Goal: Information Seeking & Learning: Check status

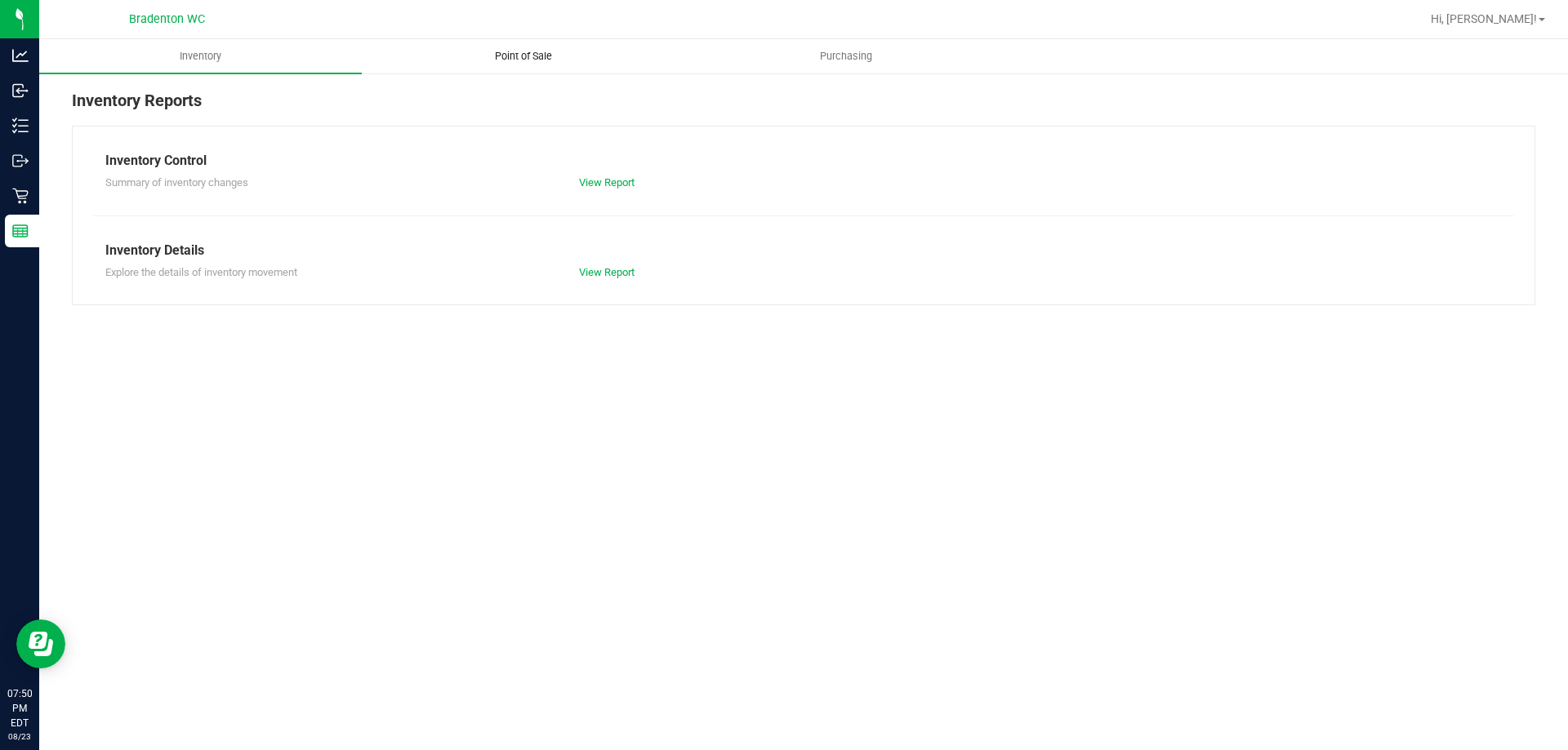
click at [500, 59] on span "Point of Sale" at bounding box center [524, 56] width 101 height 14
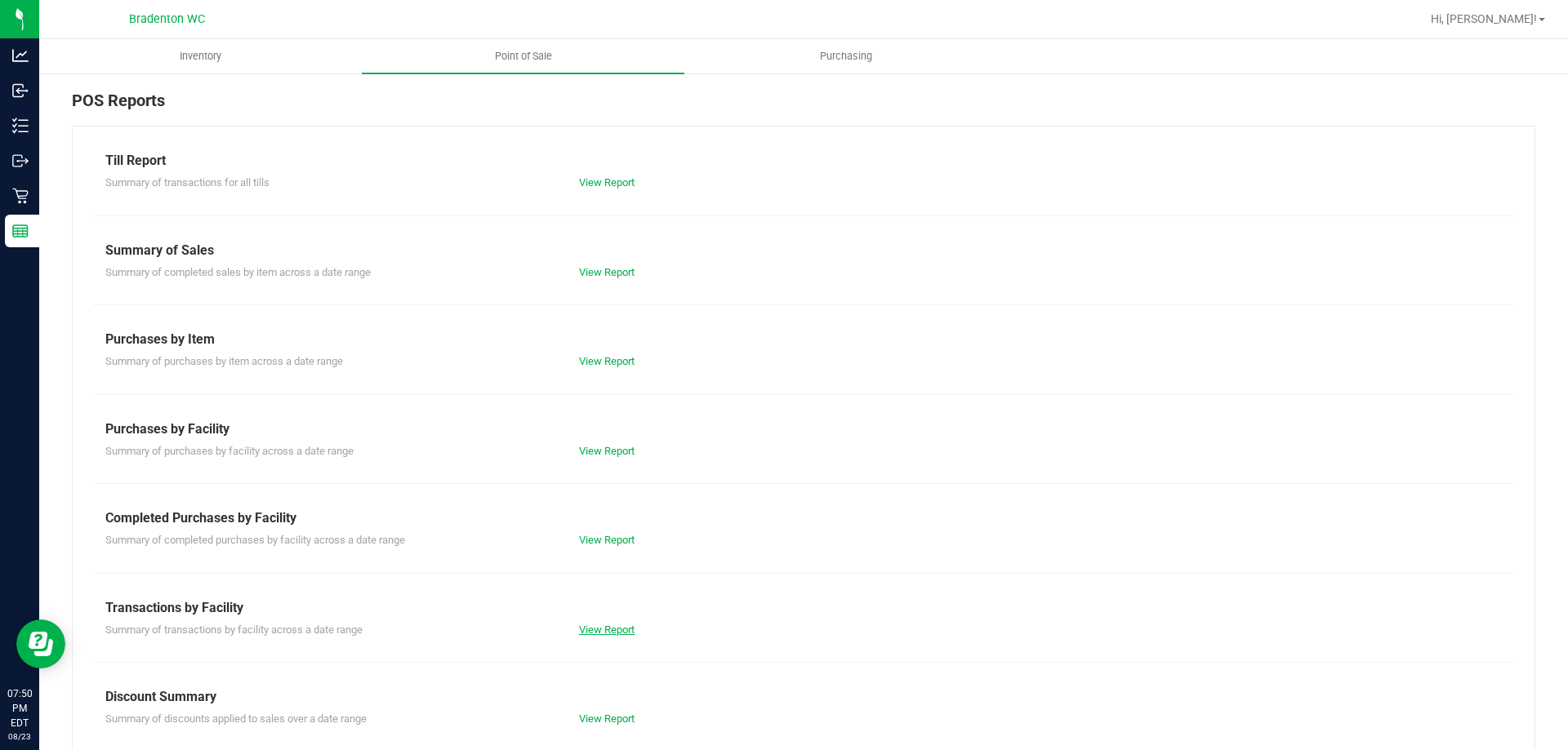
click at [584, 624] on link "View Report" at bounding box center [606, 630] width 55 height 13
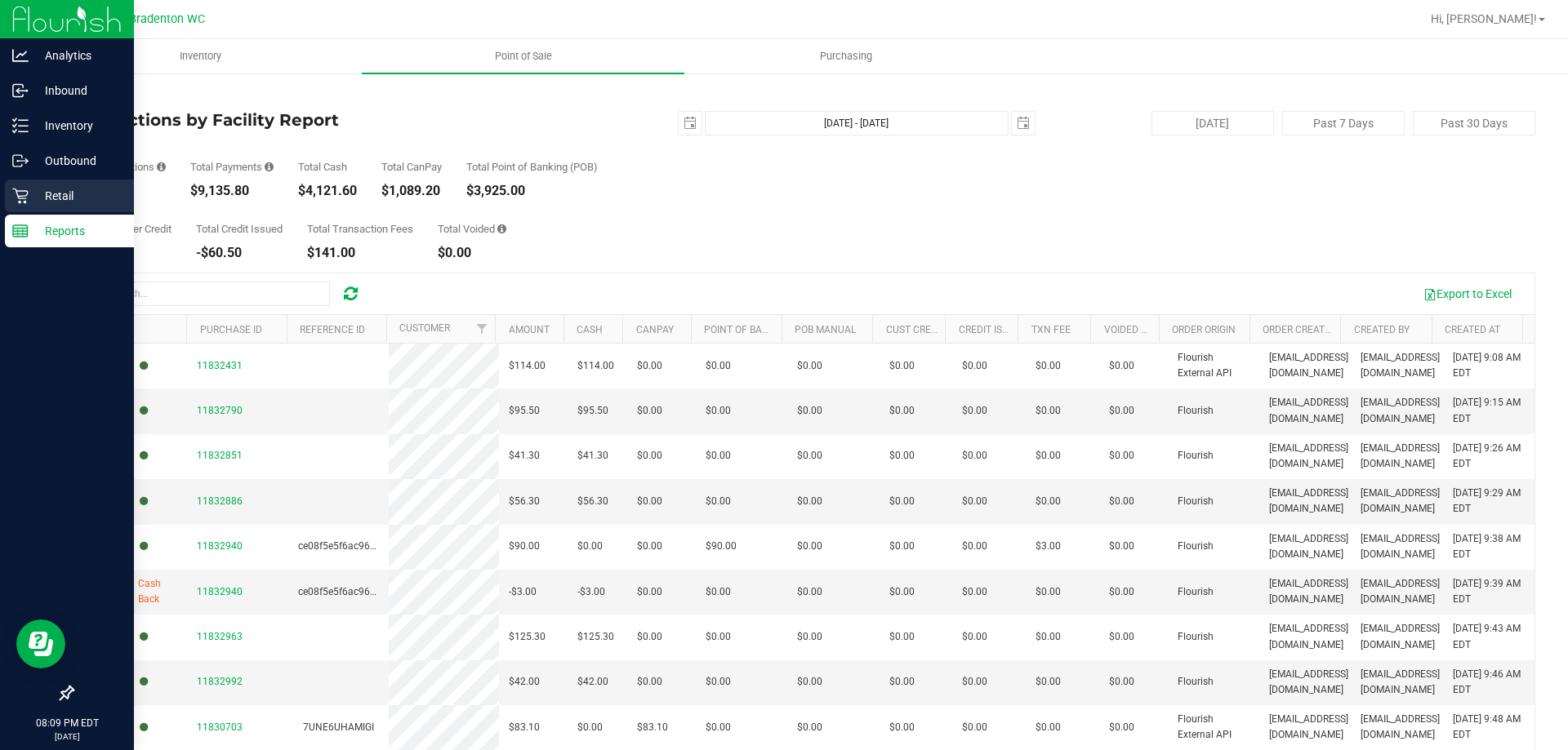
click at [62, 196] on p "Retail" at bounding box center [78, 196] width 98 height 20
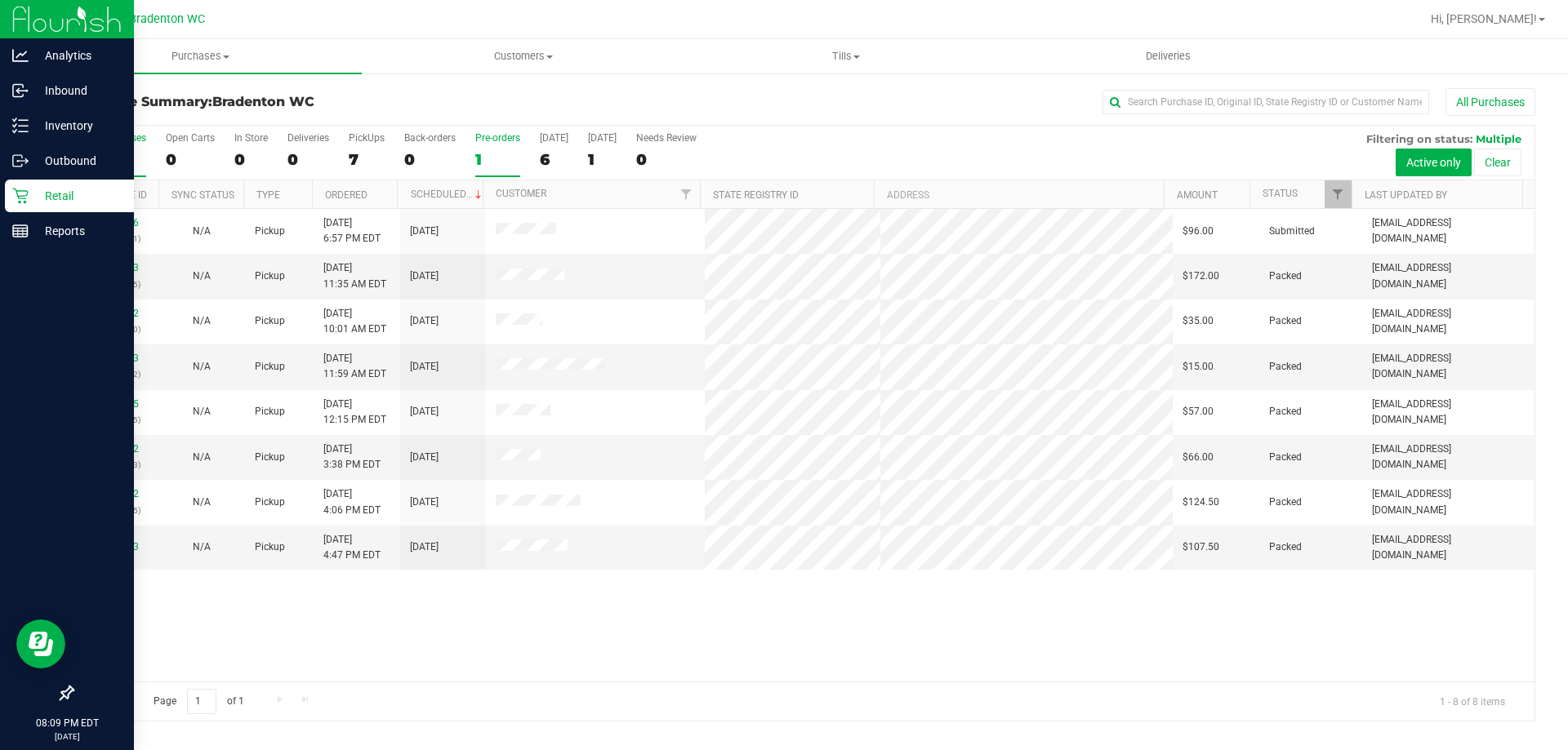
click at [502, 156] on div "1" at bounding box center [498, 159] width 45 height 19
click at [0, 0] on input "Pre-orders 1" at bounding box center [0, 0] width 0 height 0
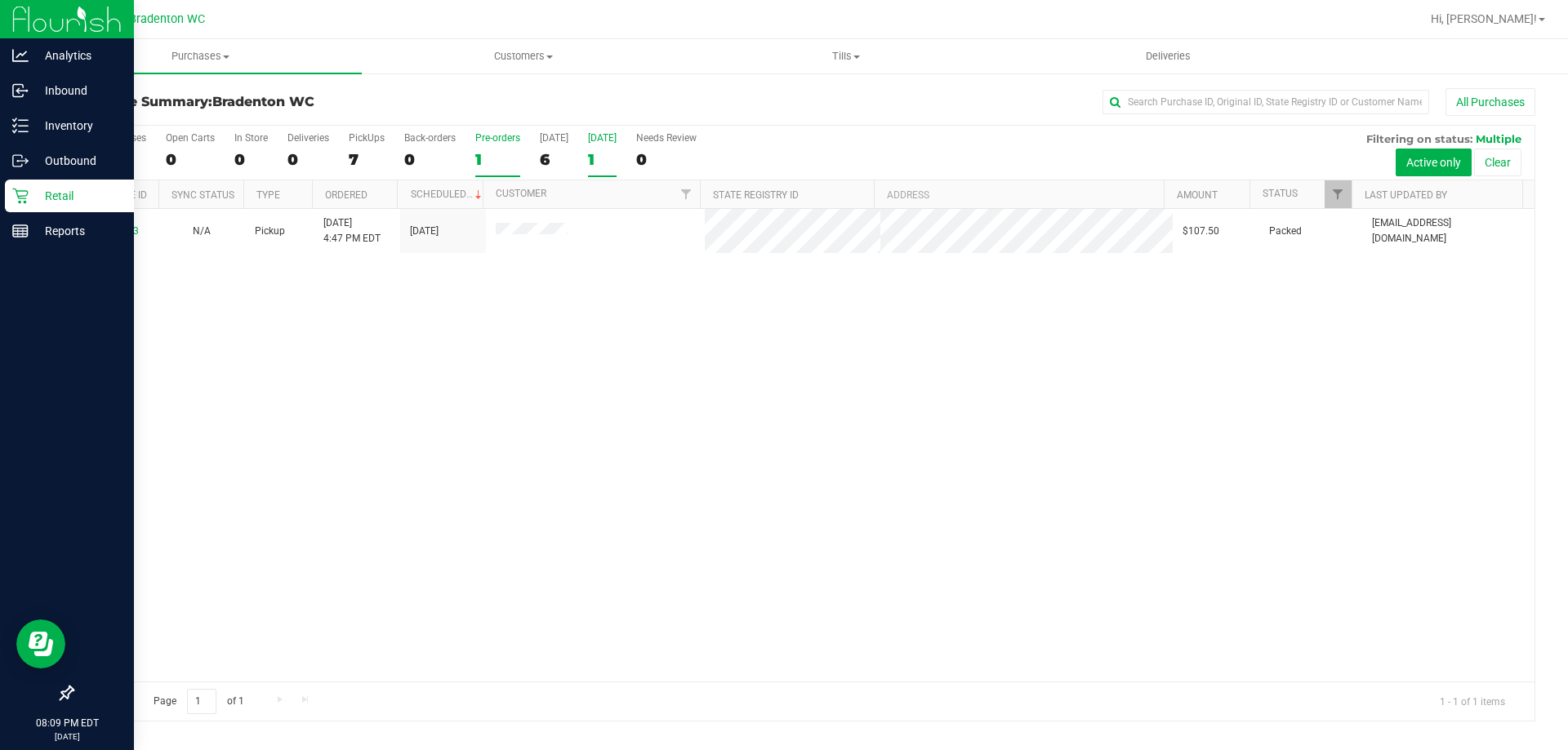
click at [596, 167] on div "1" at bounding box center [603, 159] width 29 height 19
click at [0, 0] on input "[DATE] 1" at bounding box center [0, 0] width 0 height 0
click at [54, 193] on p "Retail" at bounding box center [78, 196] width 98 height 20
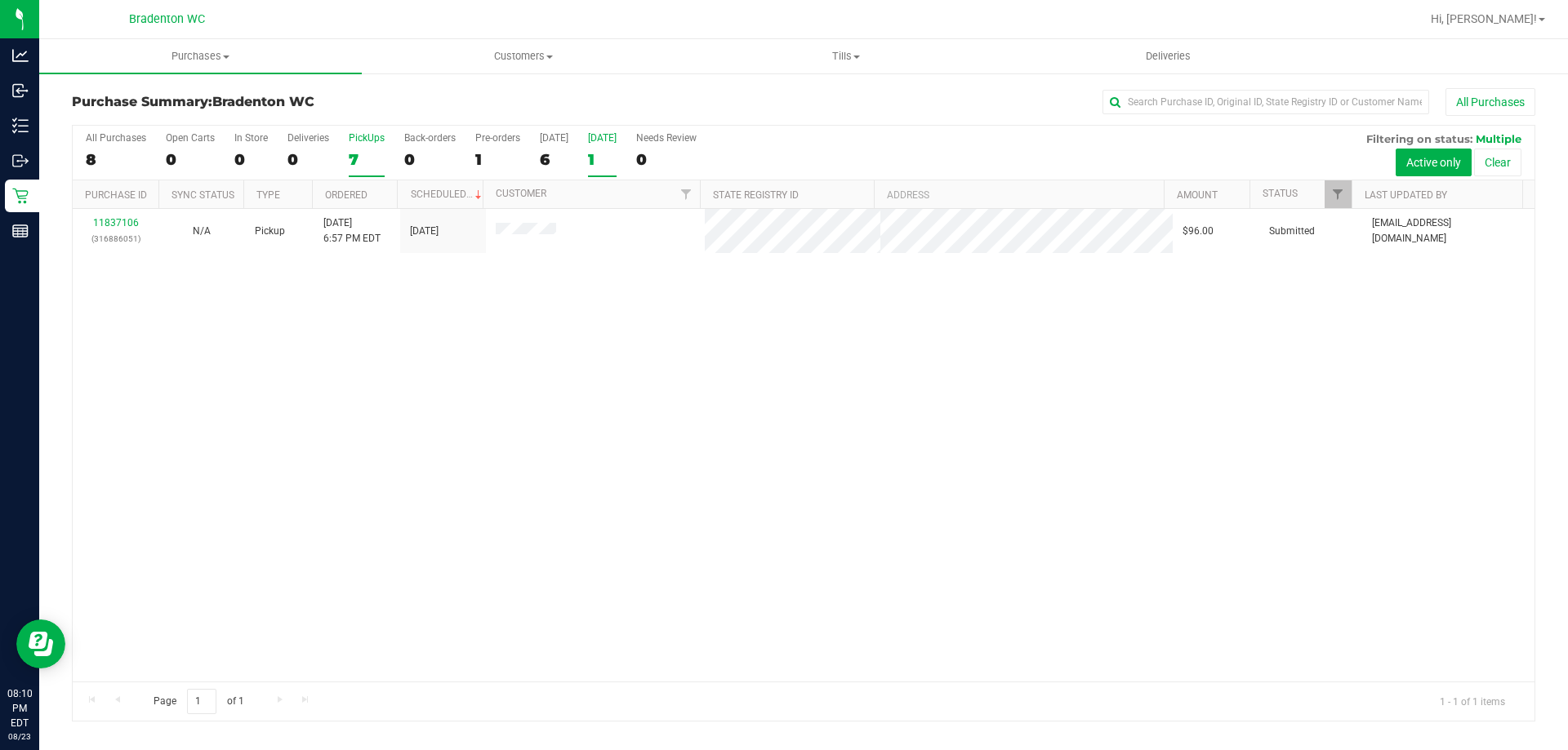
click at [379, 150] on div "7" at bounding box center [366, 159] width 36 height 19
click at [0, 0] on input "PickUps 7" at bounding box center [0, 0] width 0 height 0
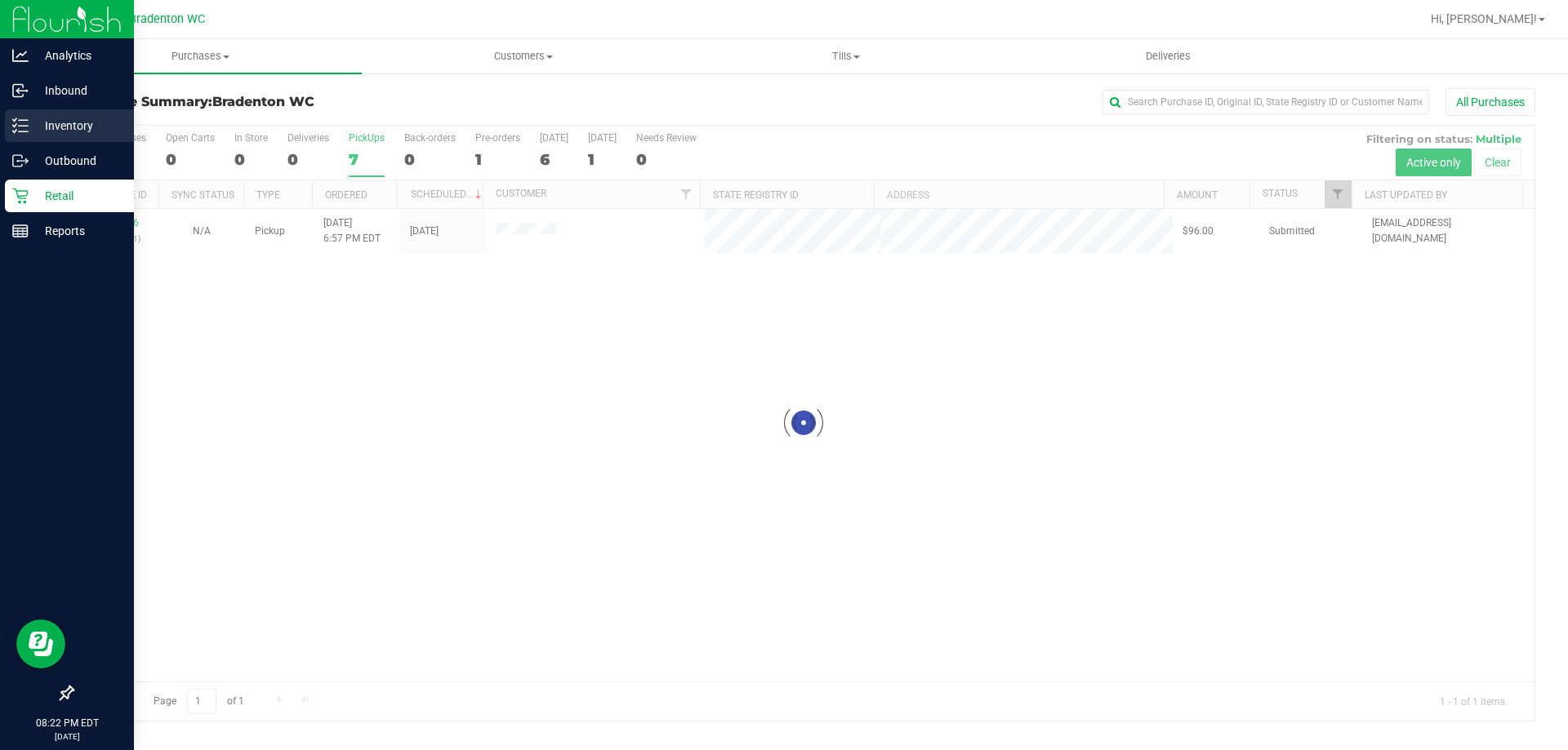
click at [17, 116] on div "Inventory" at bounding box center [69, 126] width 129 height 33
click at [82, 127] on p "Inventory" at bounding box center [78, 126] width 98 height 20
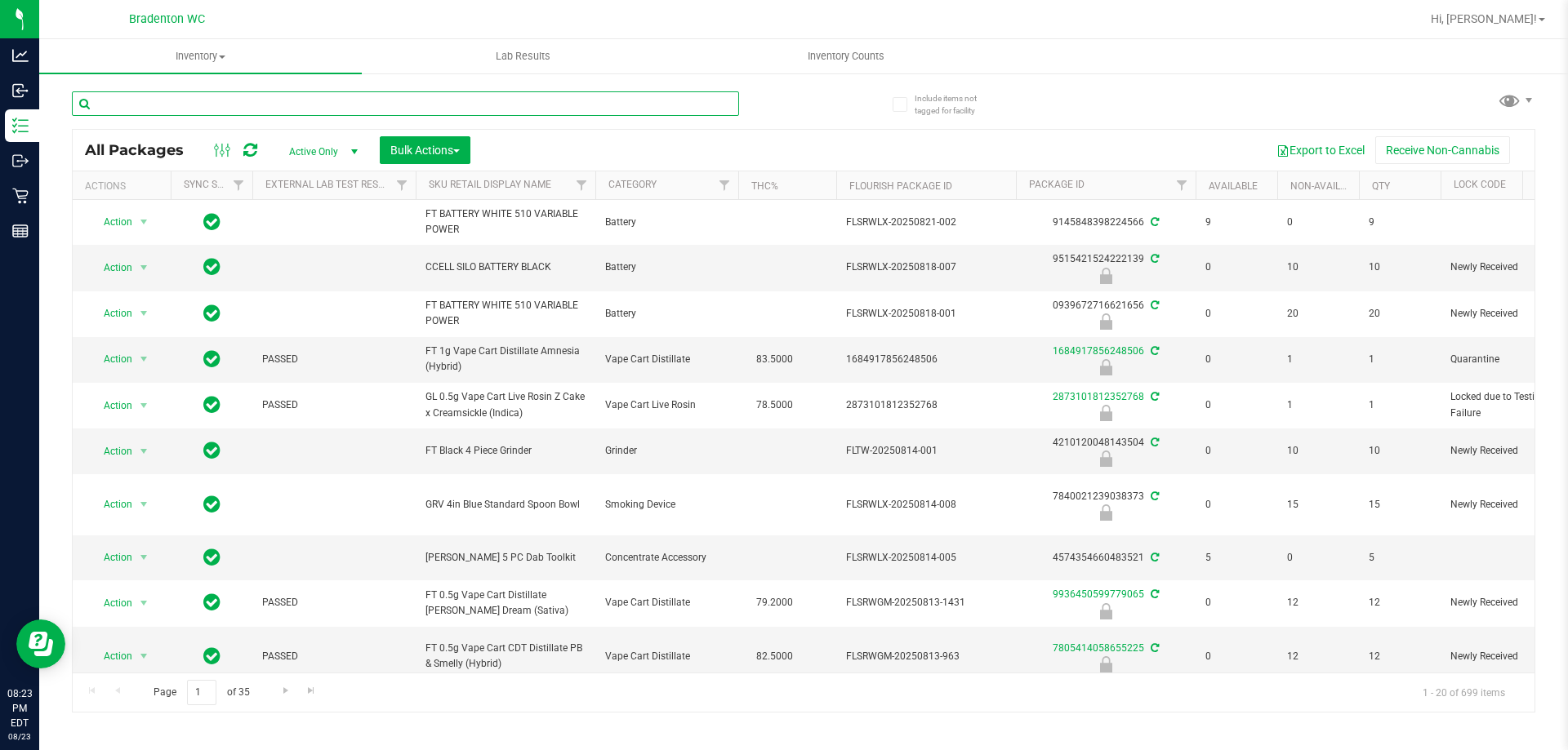
click at [276, 97] on input "text" at bounding box center [404, 103] width 667 height 24
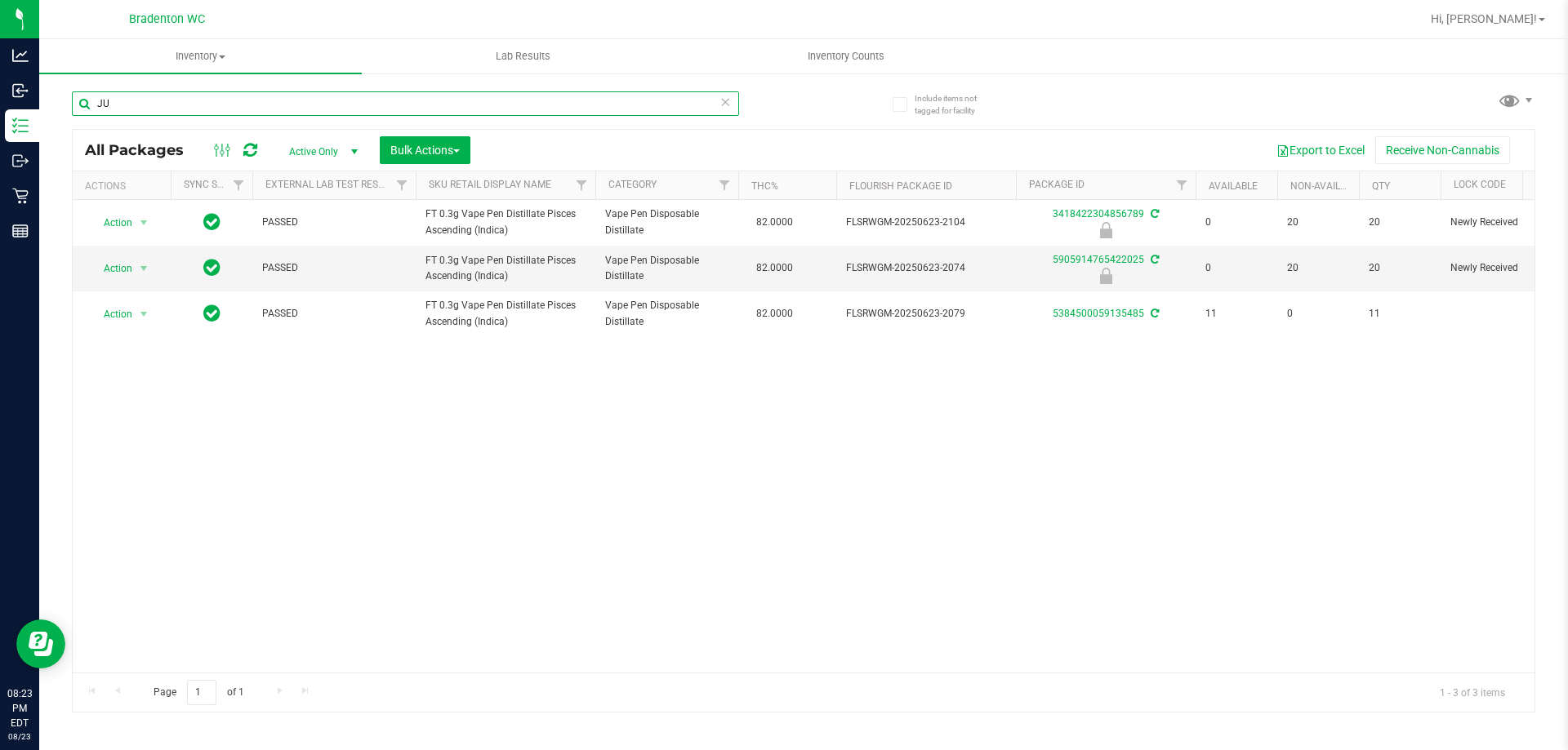
type input "J"
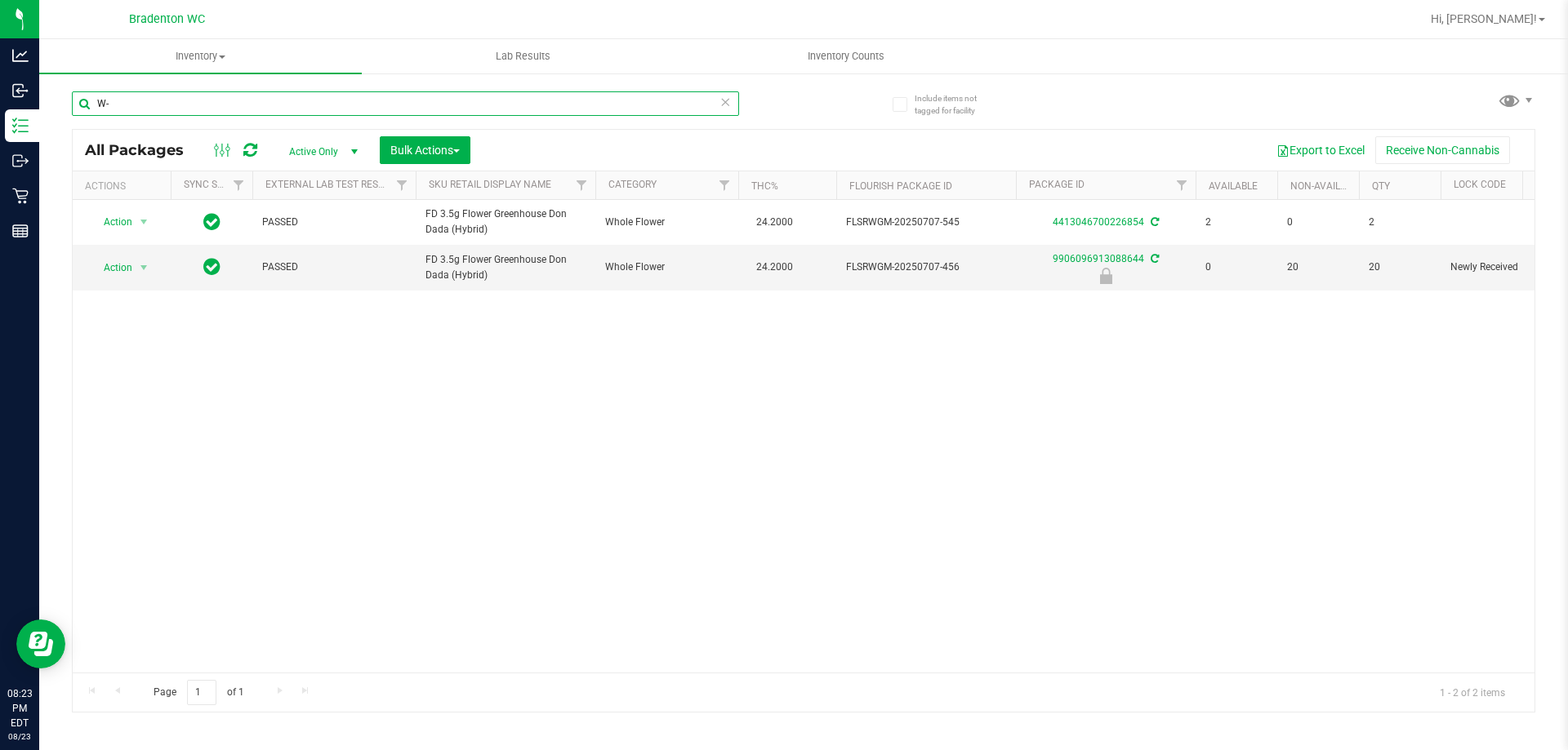
type input "W"
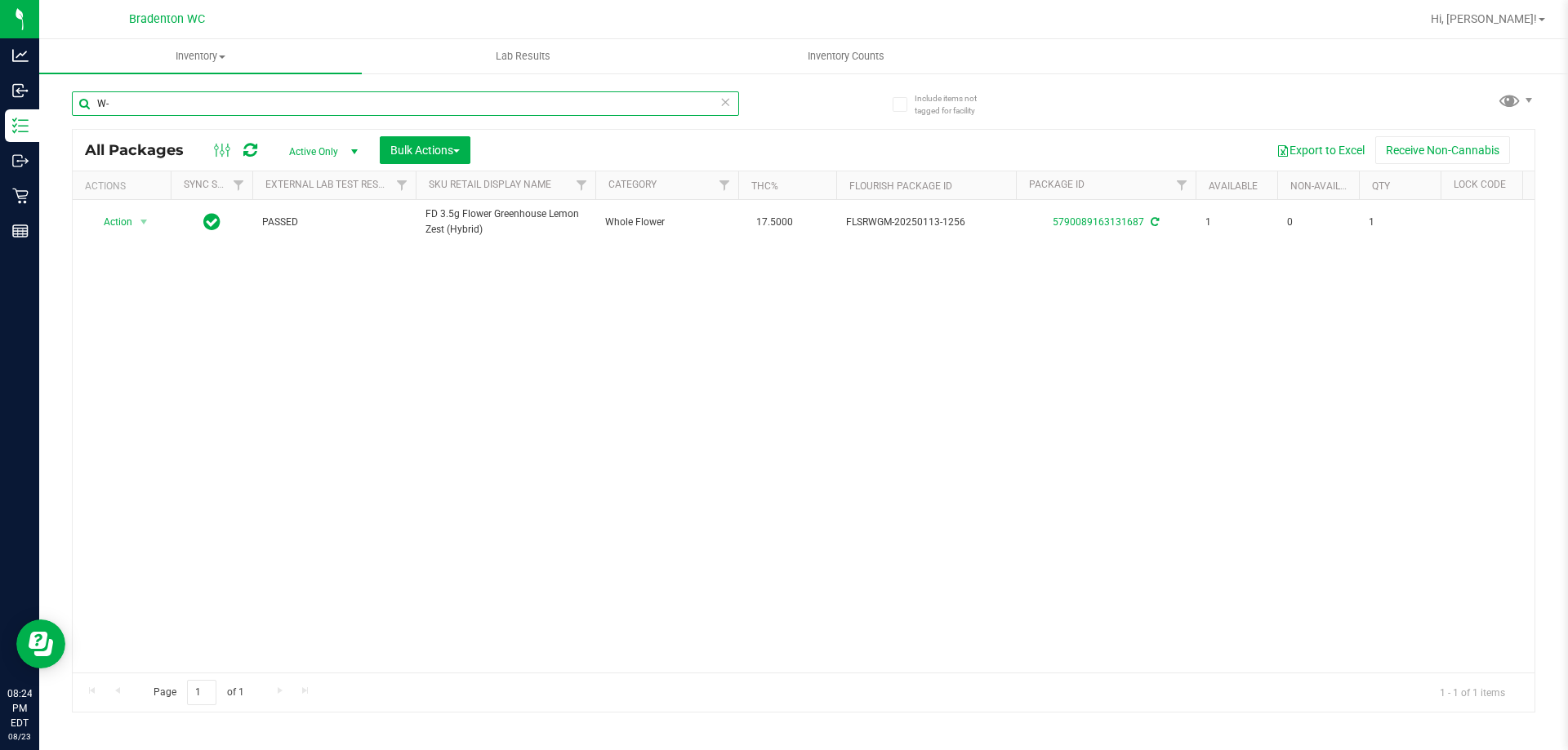
type input "W"
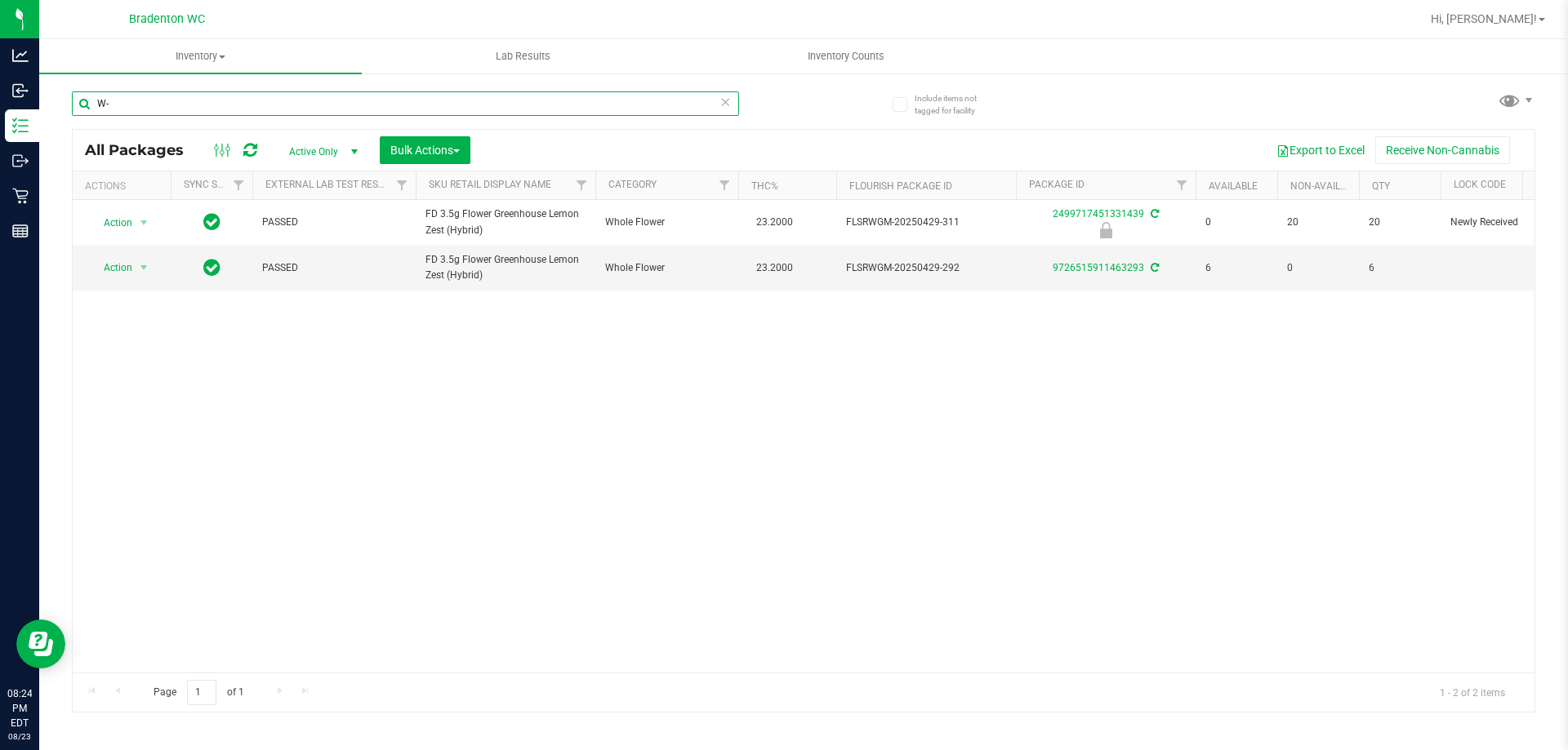
type input "W"
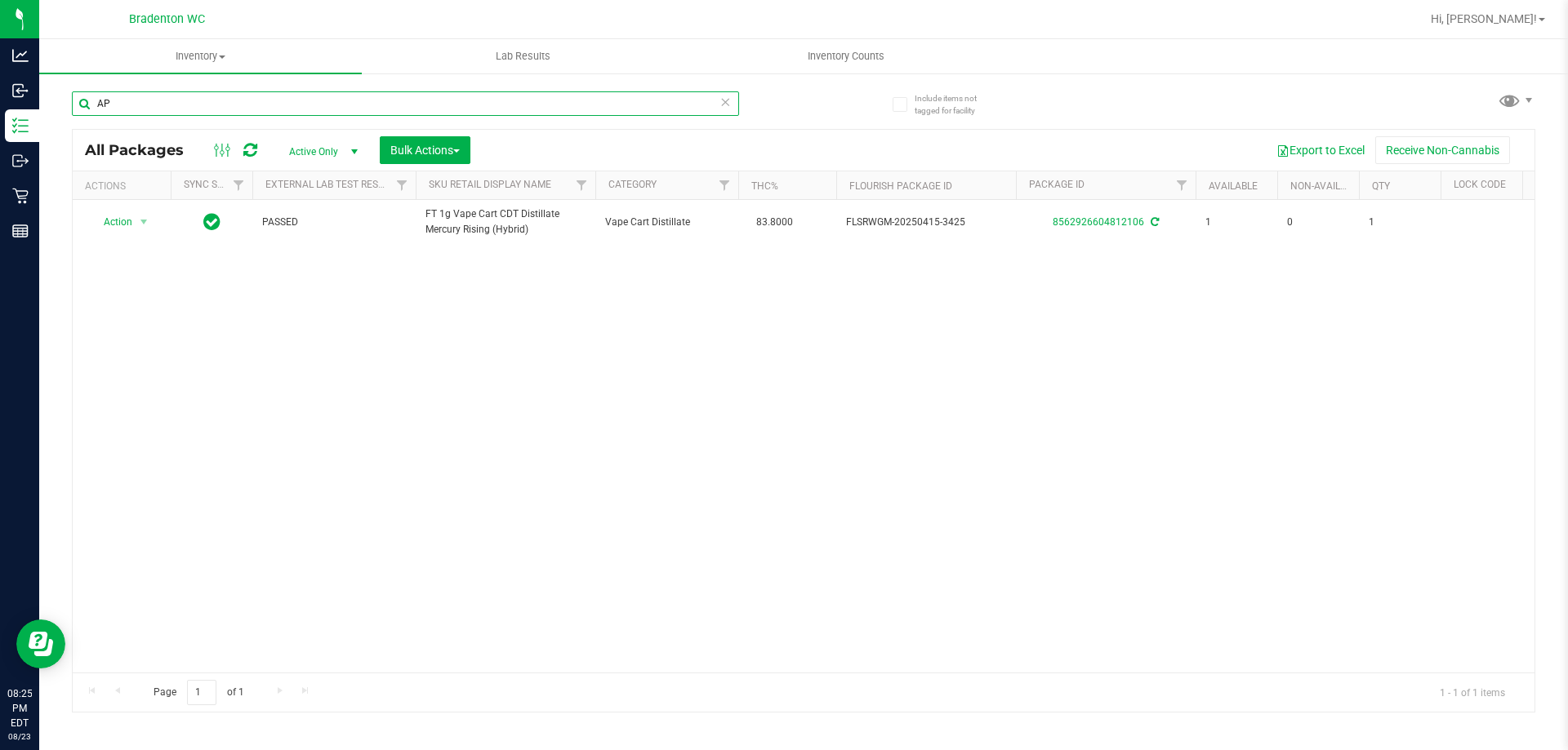
type input "A"
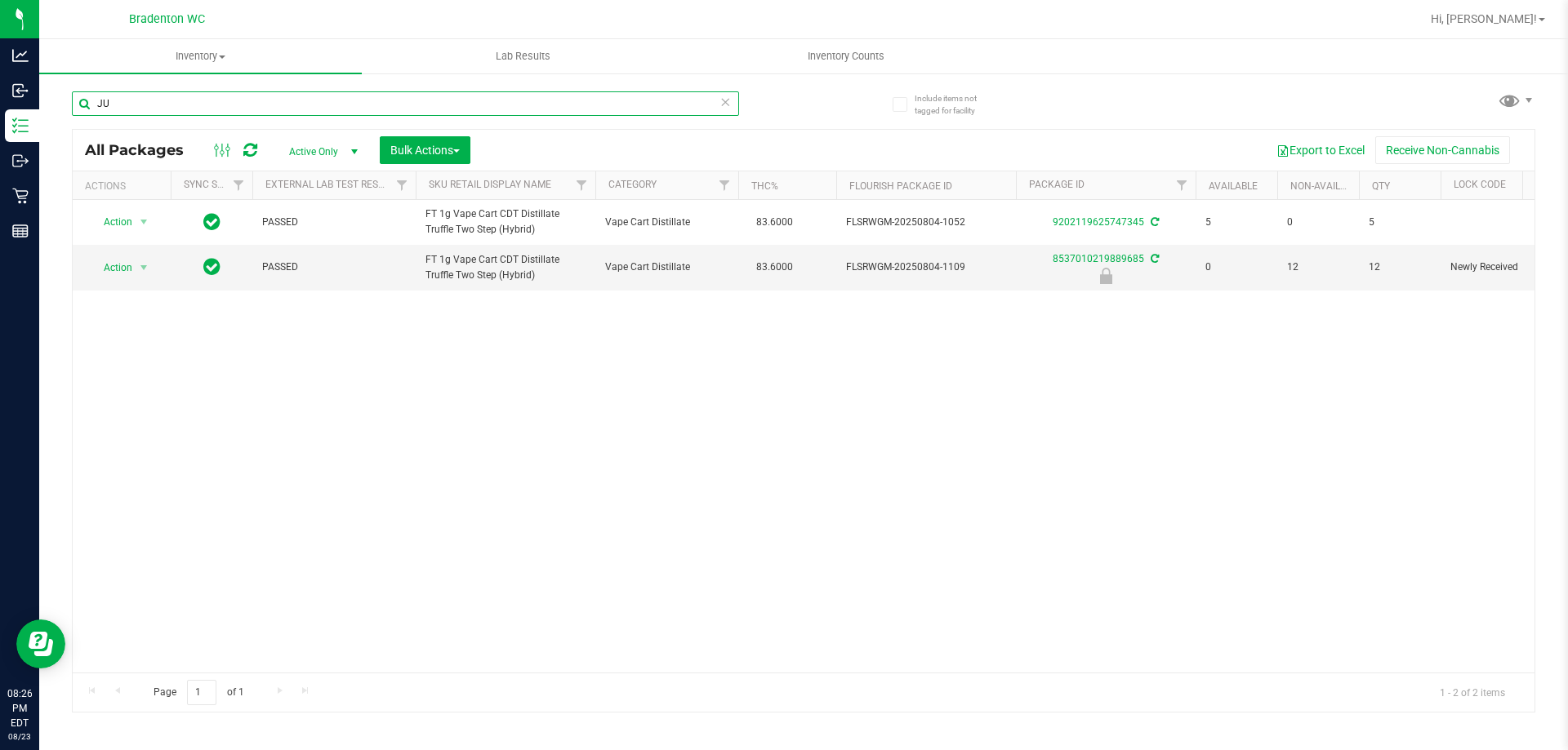
type input "J"
type input "JUL25PBS01-0731"
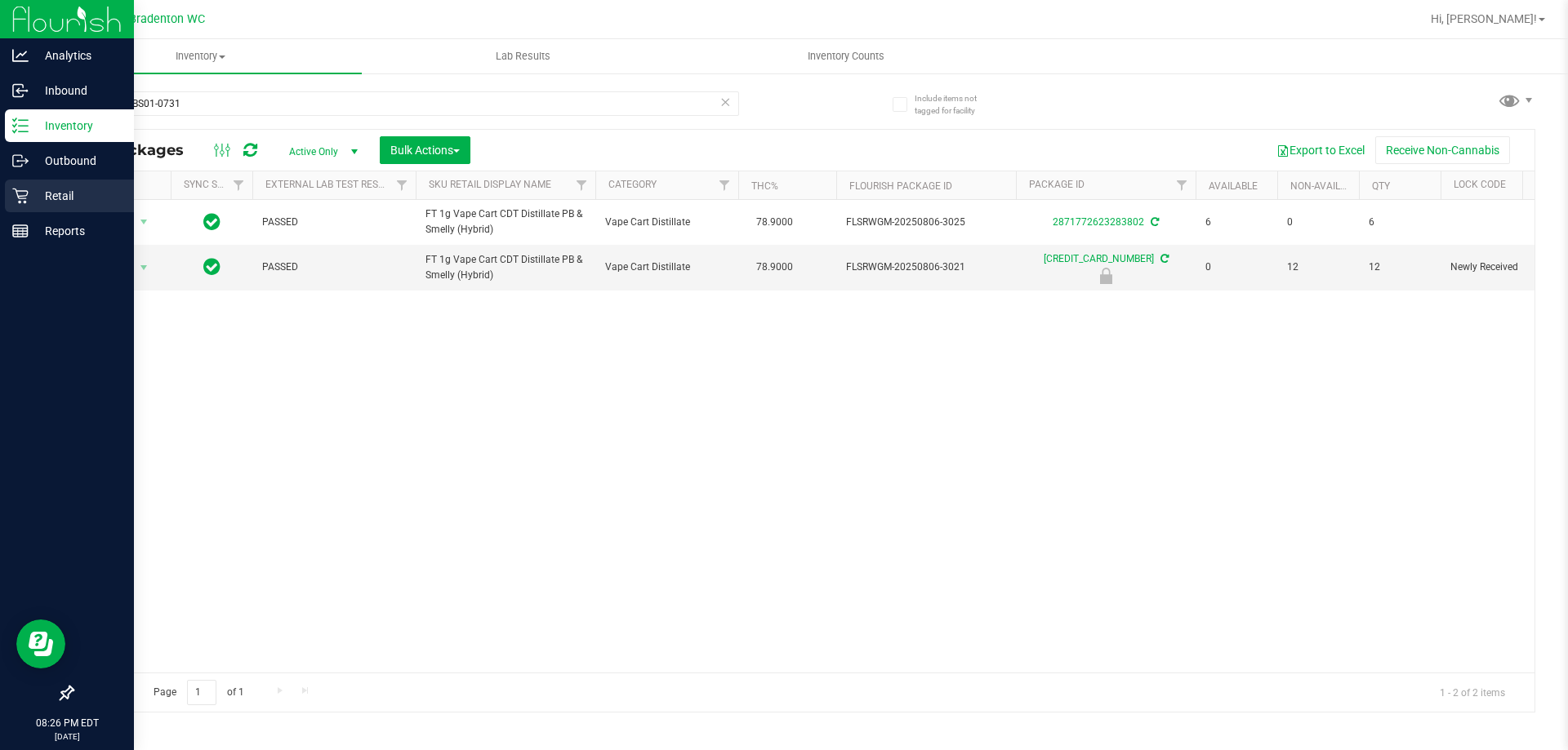
click at [82, 200] on p "Retail" at bounding box center [78, 196] width 98 height 20
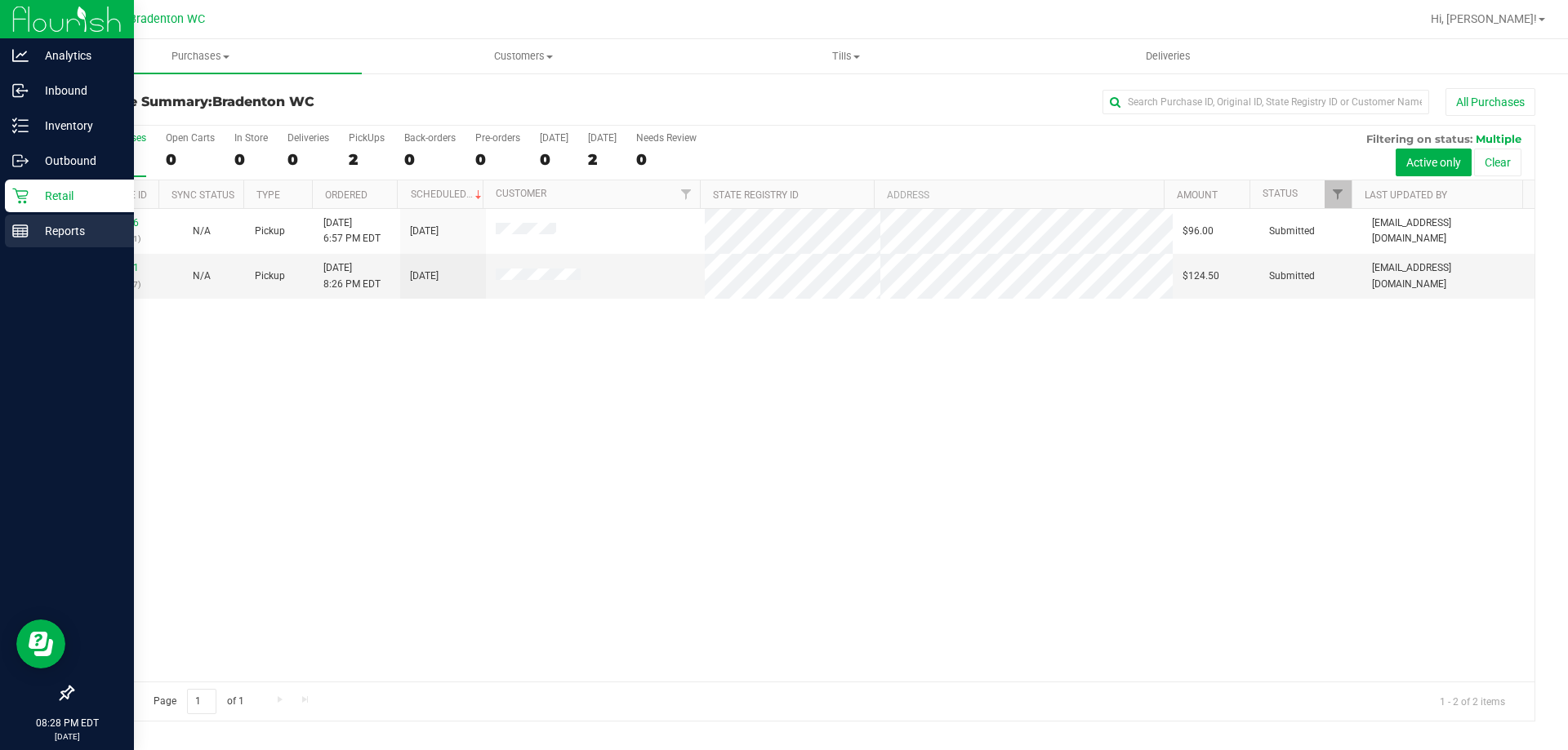
click at [37, 215] on div "Reports" at bounding box center [69, 231] width 129 height 33
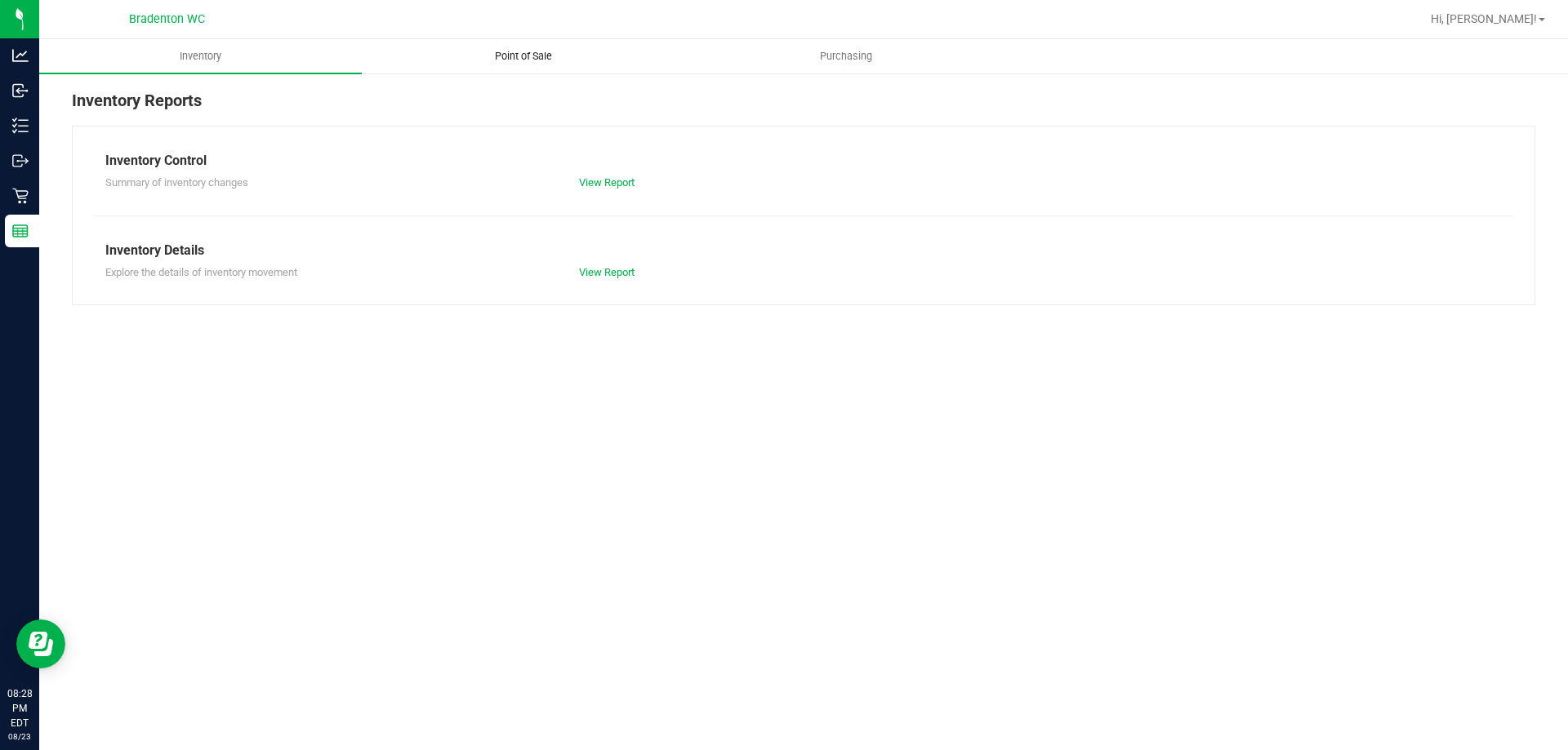
click at [531, 50] on span "Point of Sale" at bounding box center [524, 56] width 101 height 14
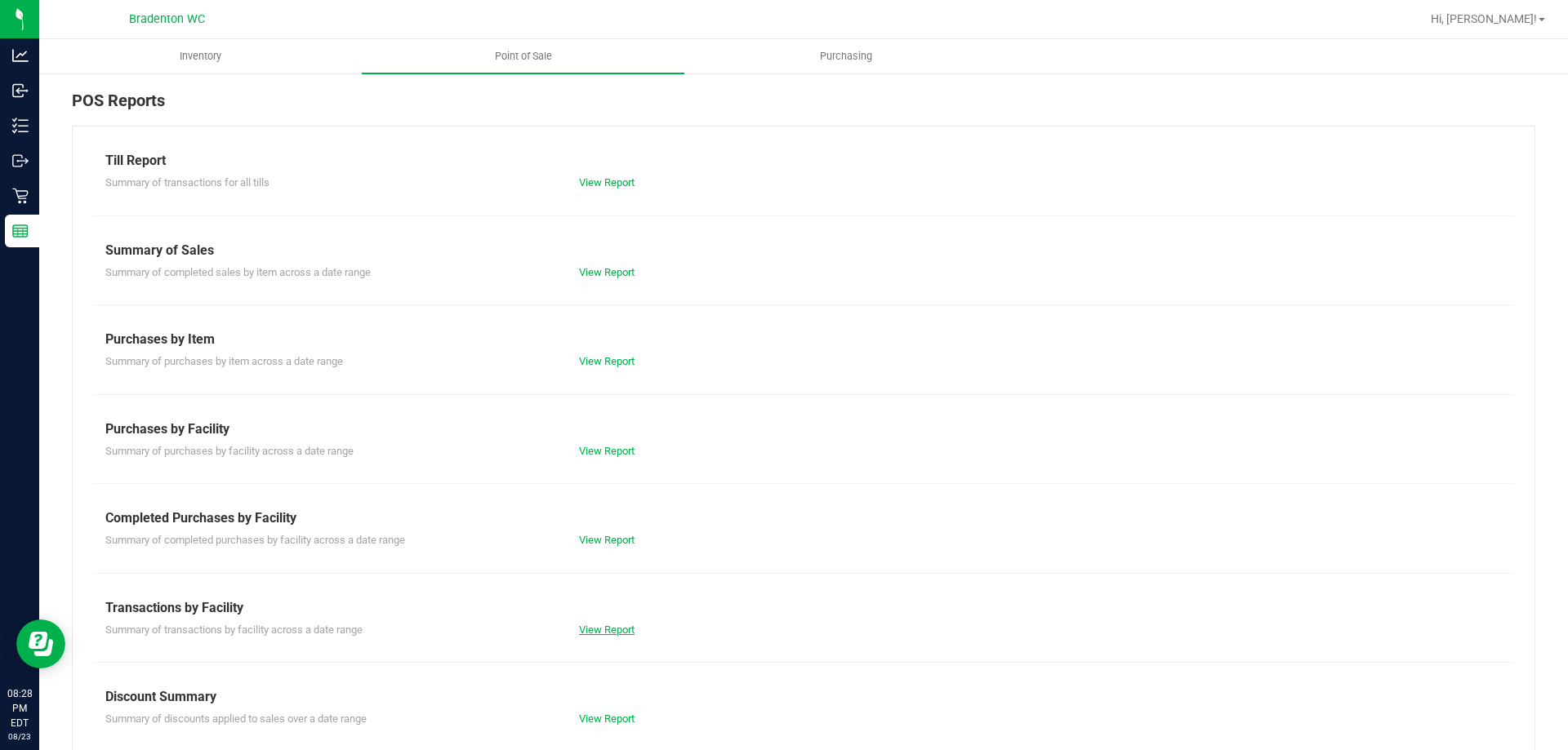
click at [598, 632] on link "View Report" at bounding box center [606, 630] width 55 height 13
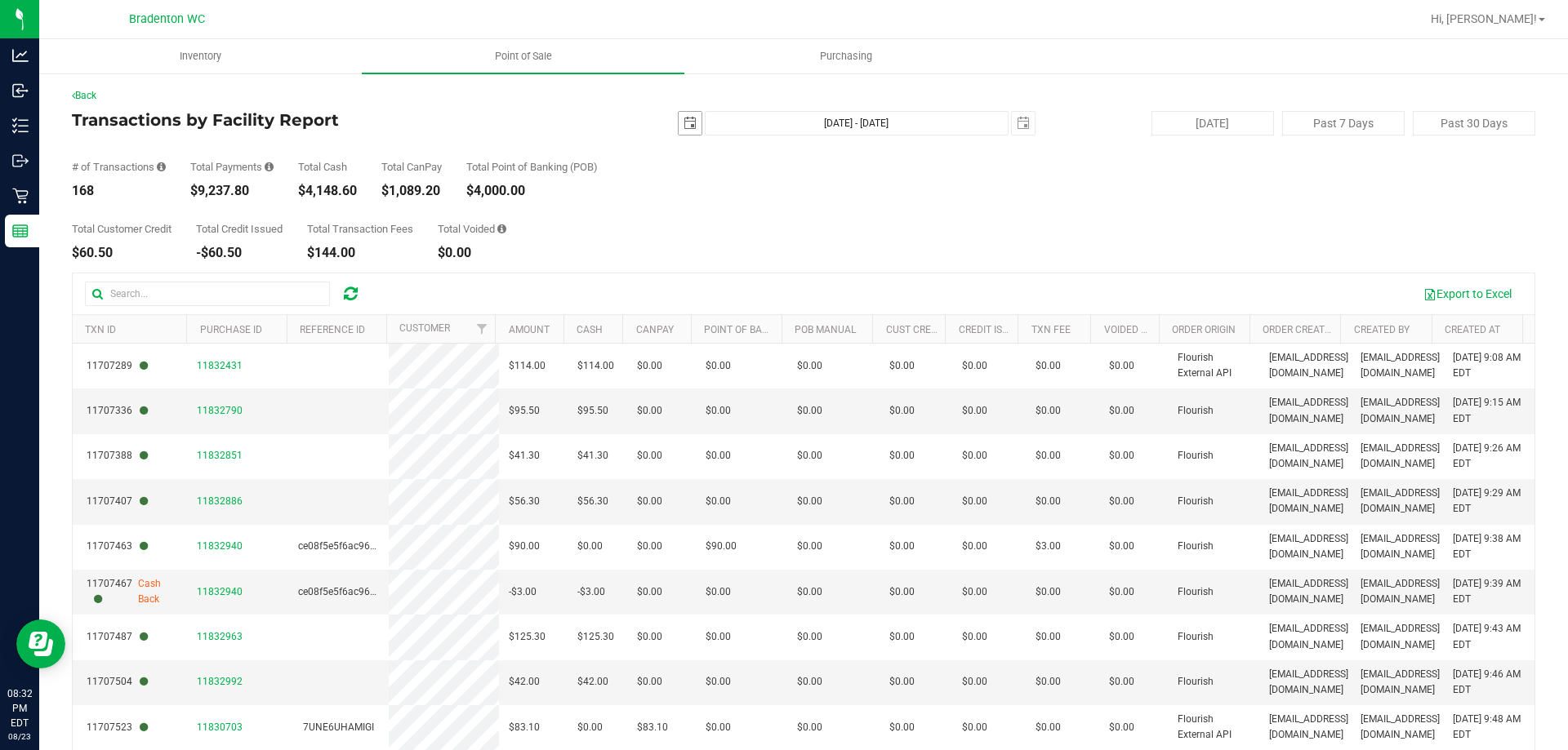
click at [679, 116] on span "select" at bounding box center [689, 123] width 23 height 23
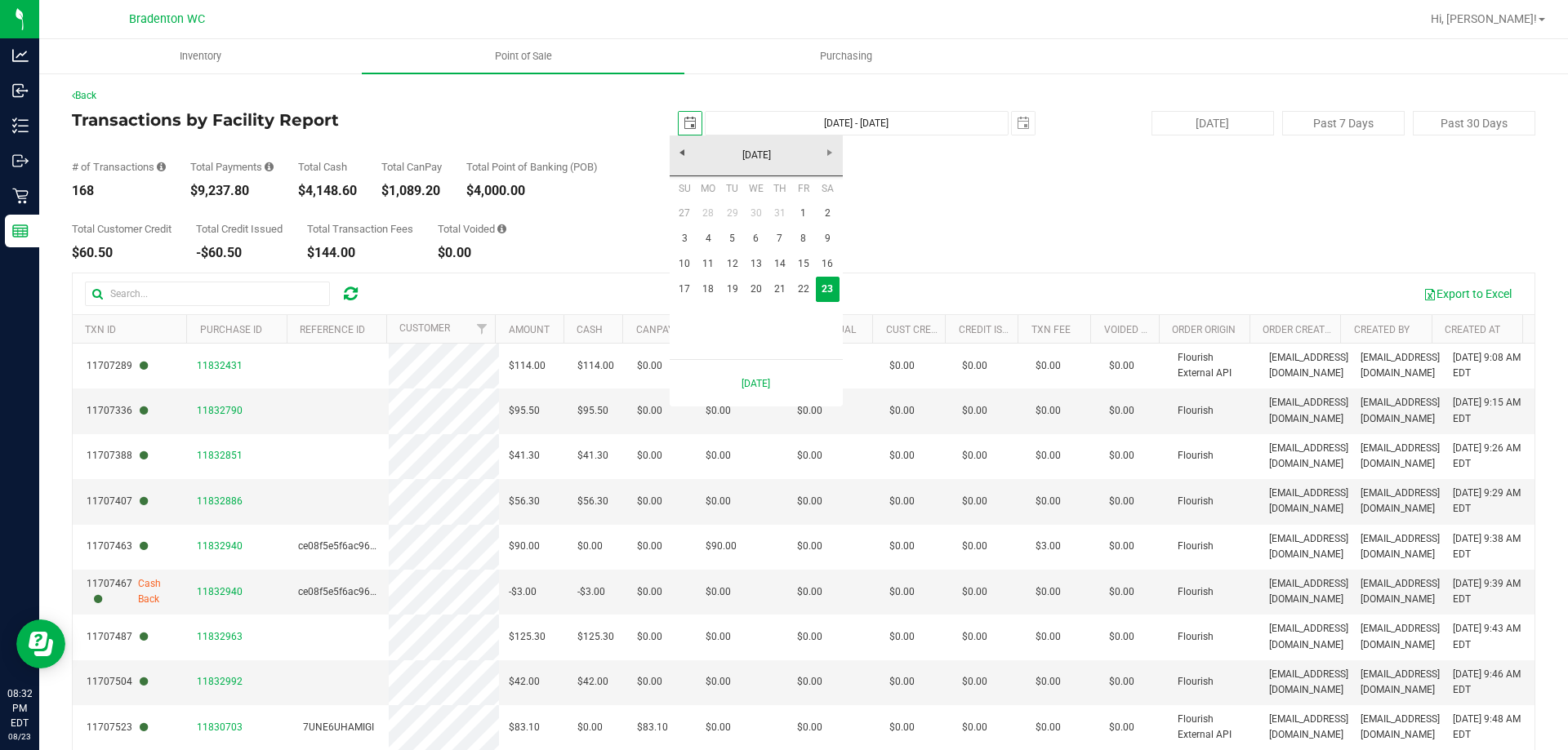
scroll to position [0, 41]
click at [705, 292] on link "18" at bounding box center [708, 290] width 24 height 25
type input "[DATE]"
type input "[DATE] - [DATE]"
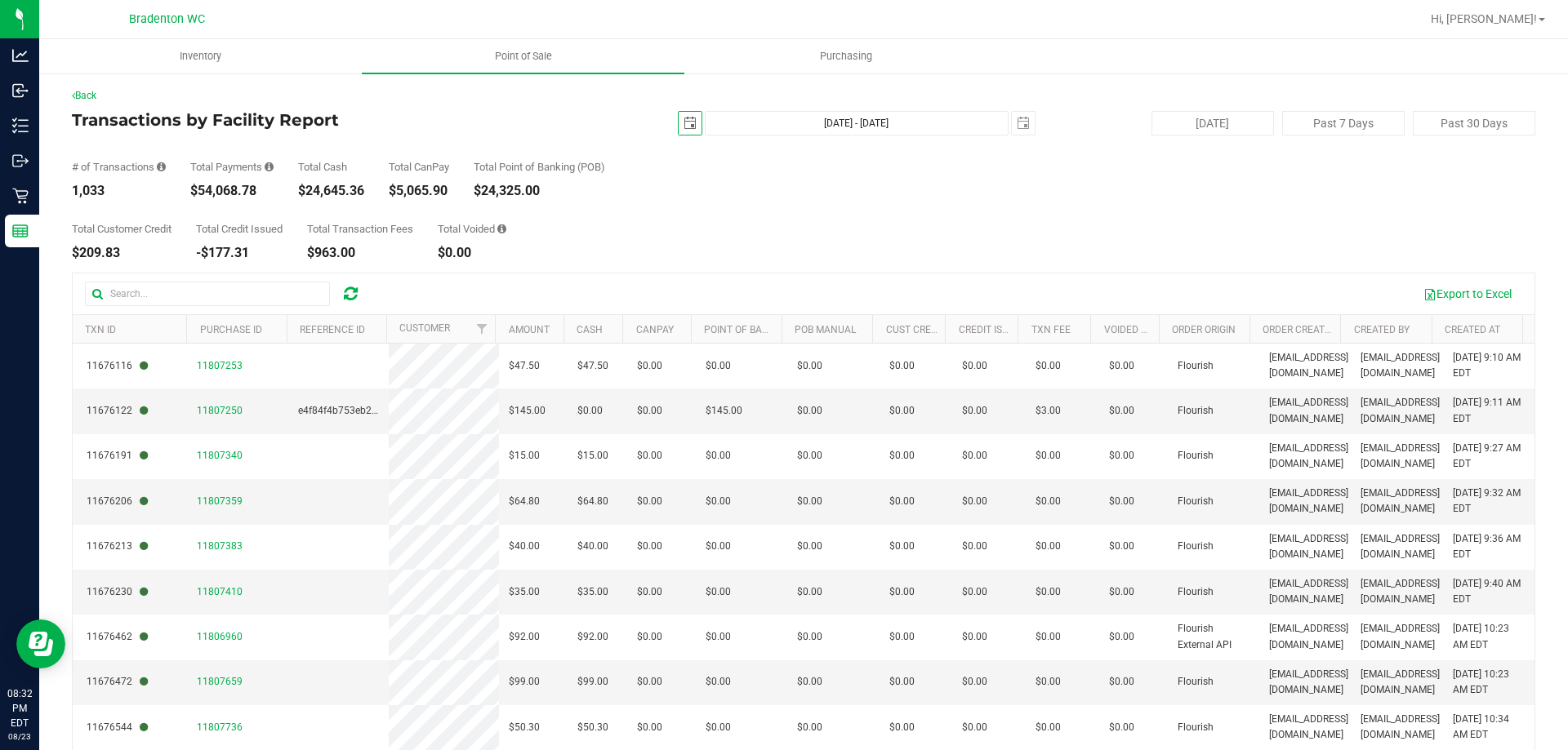
click at [678, 122] on span "[DATE]" at bounding box center [689, 123] width 24 height 24
click at [689, 128] on span "select" at bounding box center [689, 123] width 23 height 23
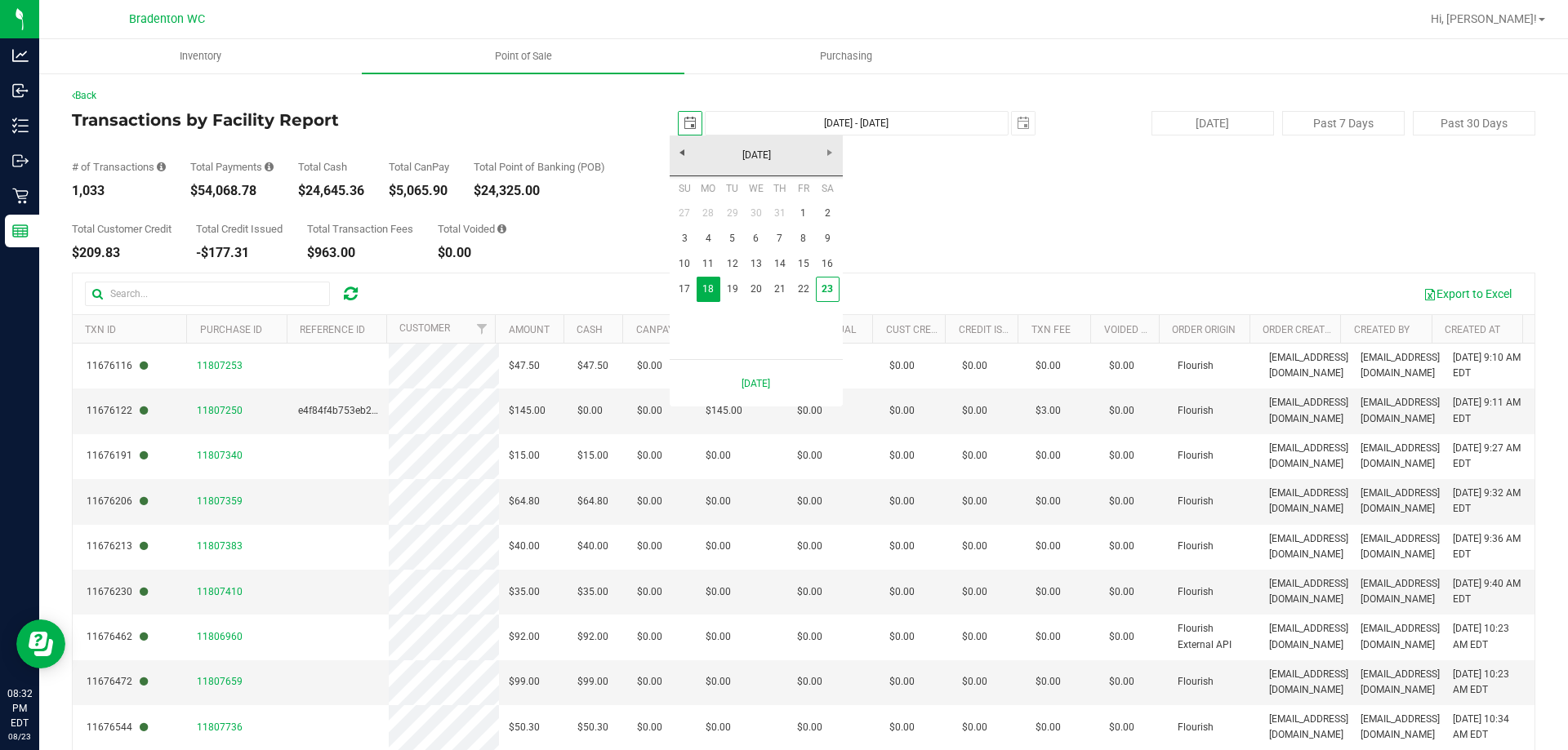
scroll to position [0, 41]
click at [798, 215] on link "1" at bounding box center [803, 214] width 24 height 25
type input "[DATE]"
type input "[DATE] - [DATE]"
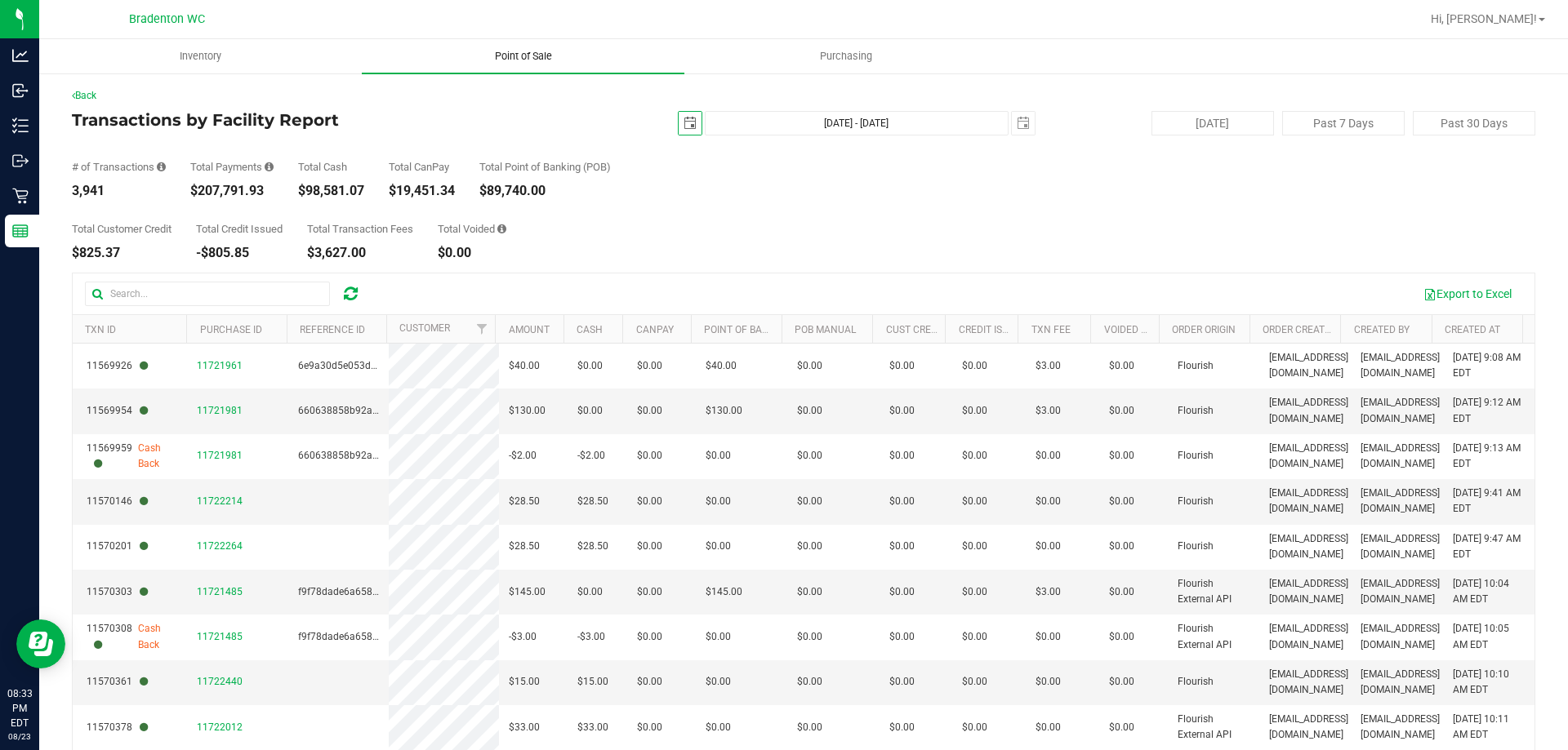
click at [549, 68] on uib-tab-heading "Point of Sale" at bounding box center [523, 56] width 322 height 34
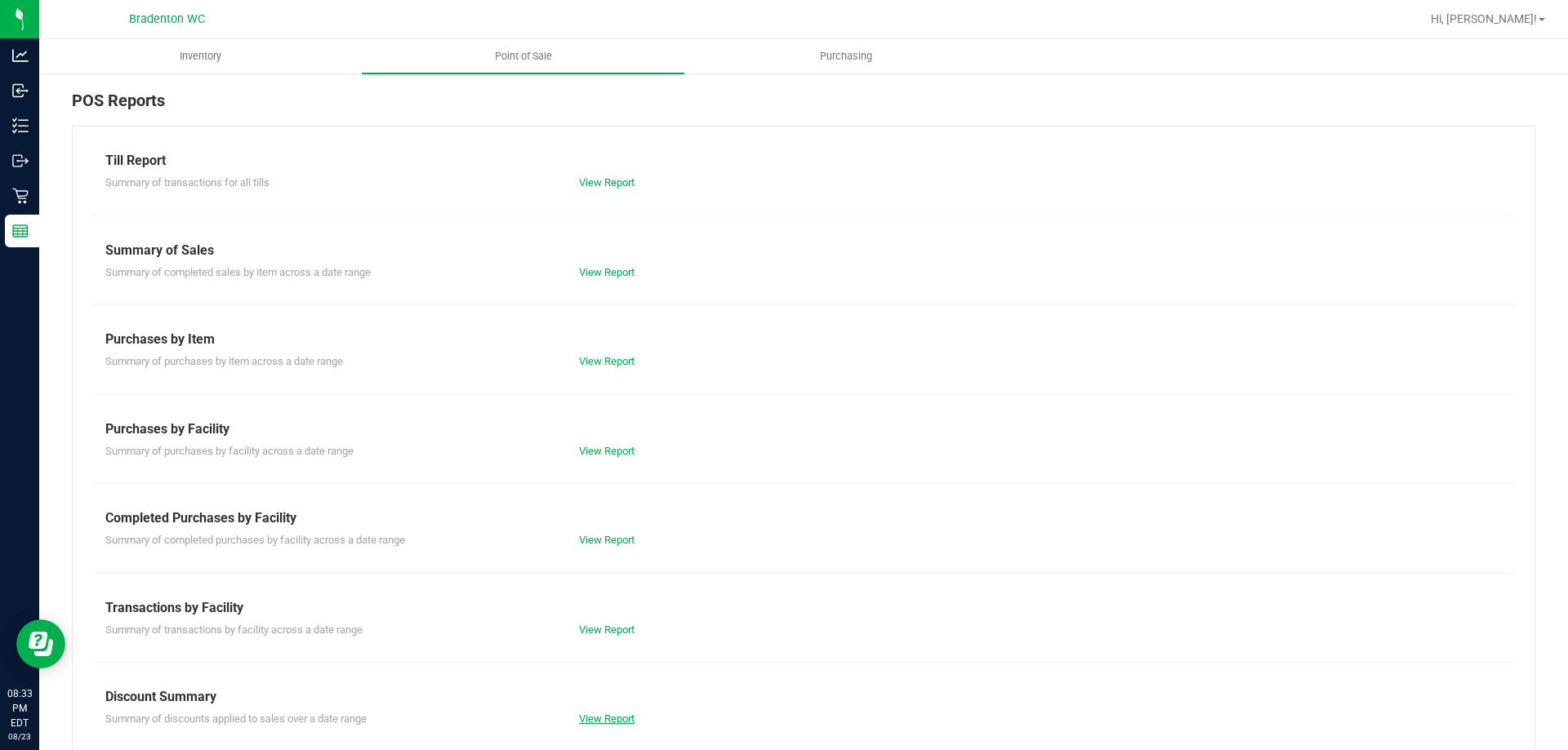
click at [614, 714] on link "View Report" at bounding box center [606, 719] width 55 height 13
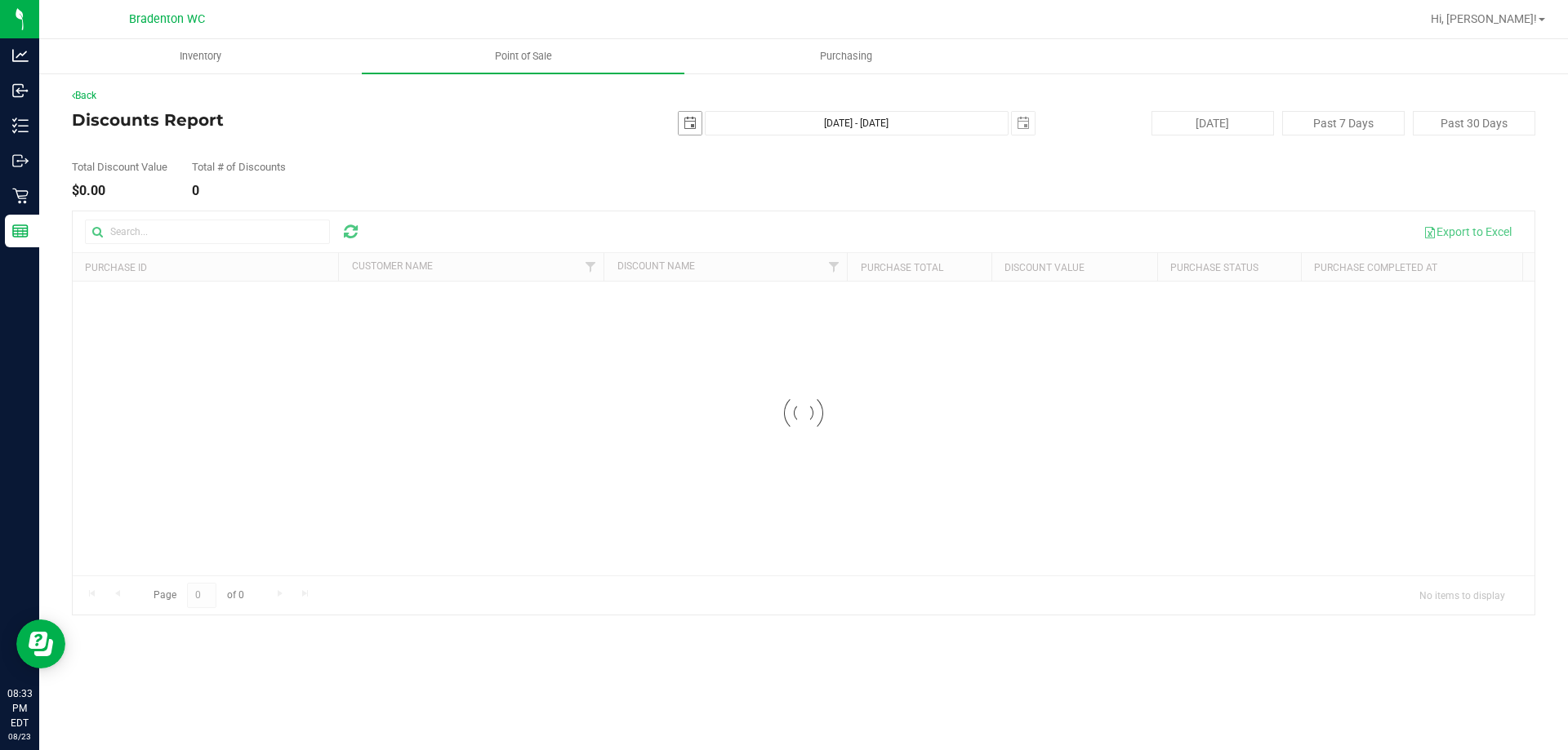
click at [690, 121] on span "select" at bounding box center [689, 123] width 13 height 13
click at [841, 289] on link "23" at bounding box center [836, 290] width 24 height 25
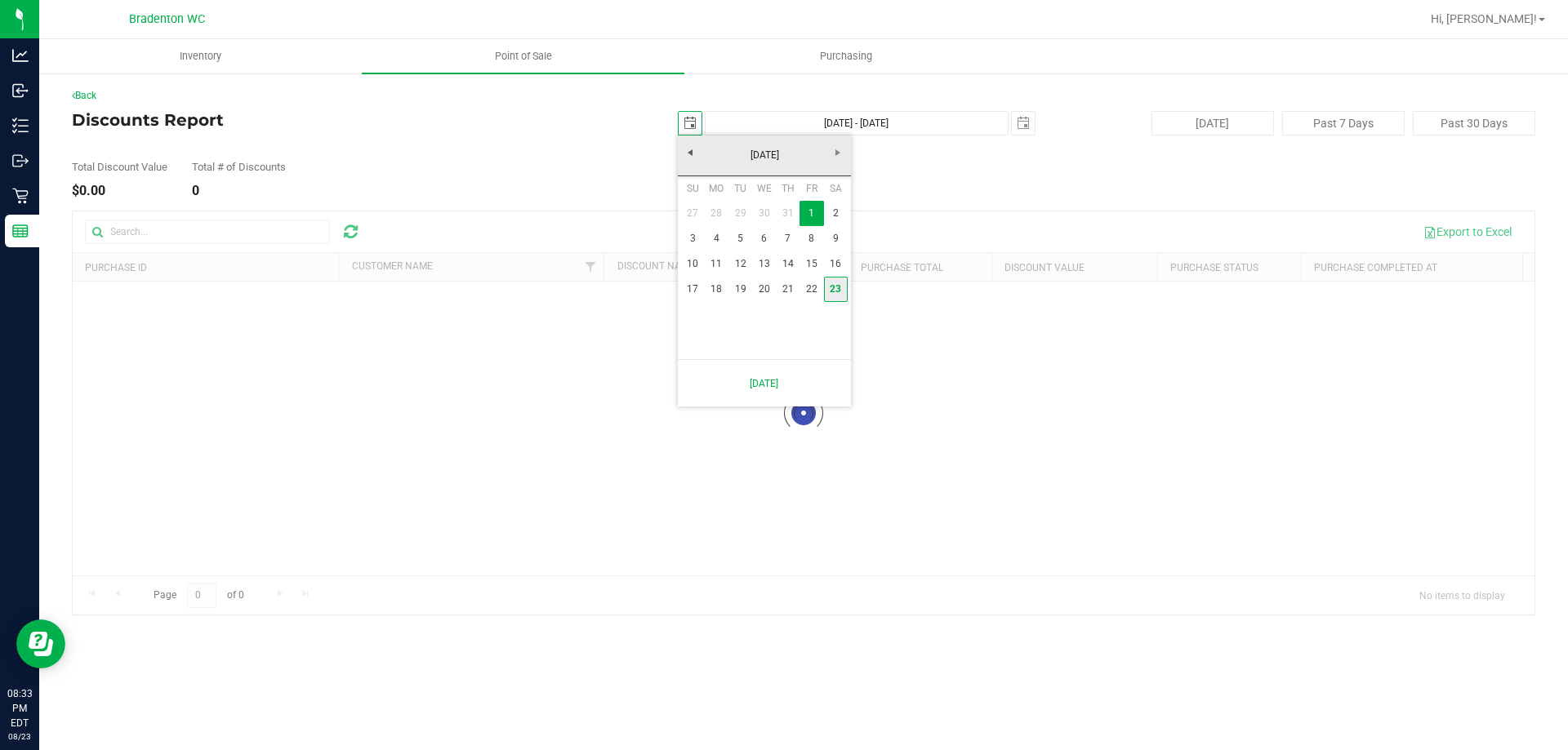
type input "[DATE]"
type input "[DATE] - [DATE]"
